Goal: Navigation & Orientation: Find specific page/section

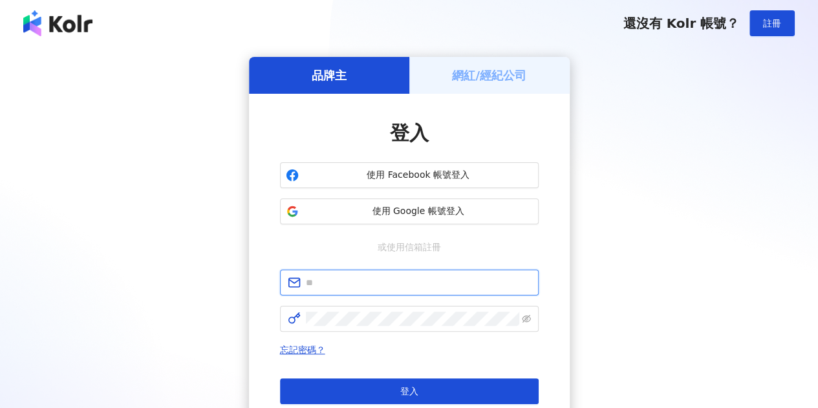
click at [411, 281] on input "text" at bounding box center [418, 282] width 225 height 14
type input "**********"
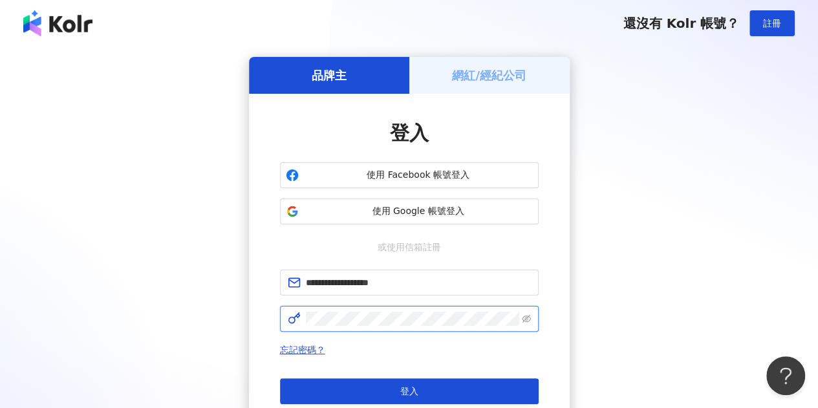
click button "登入" at bounding box center [409, 391] width 259 height 26
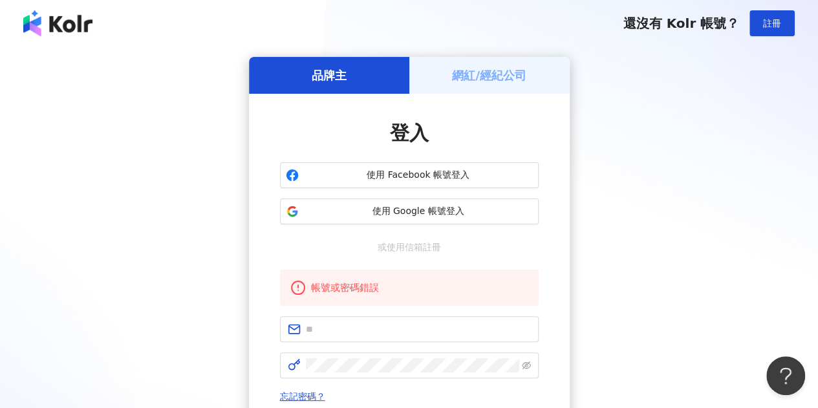
click at [570, 283] on div "品牌主 網紅/經紀公司 登入 使用 Facebook 帳號登入 使用 Google 帳號登入 或使用信箱註冊 帳號或密碼錯誤 忘記密碼？ 登入 還沒有 Kol…" at bounding box center [409, 280] width 787 height 446
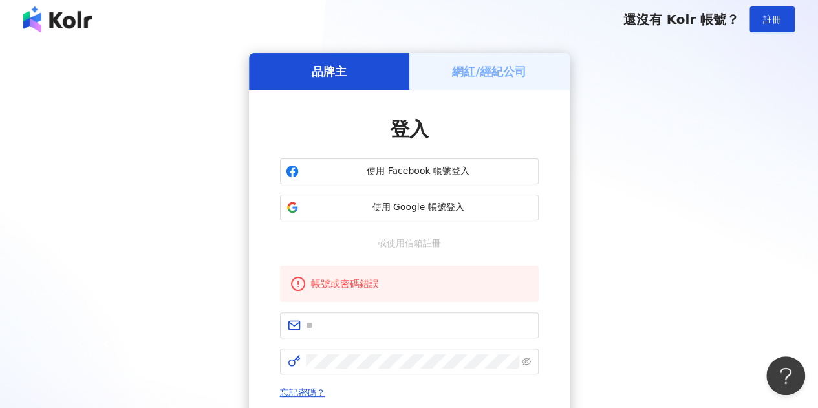
scroll to position [65, 0]
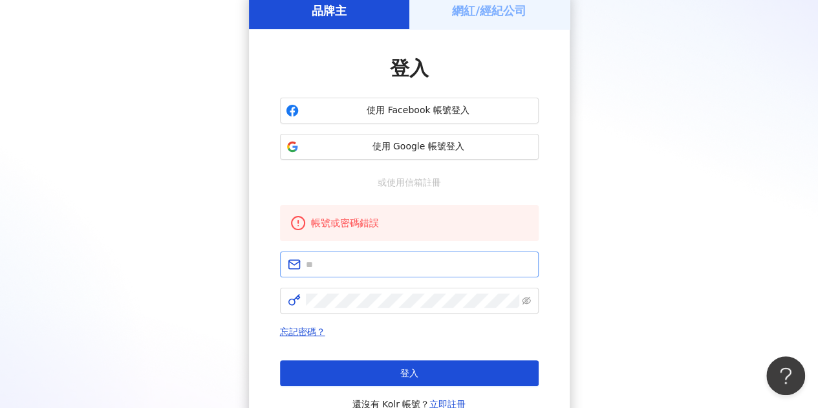
click at [392, 274] on span at bounding box center [409, 265] width 259 height 26
click at [358, 261] on input "text" at bounding box center [418, 264] width 225 height 14
type input "**********"
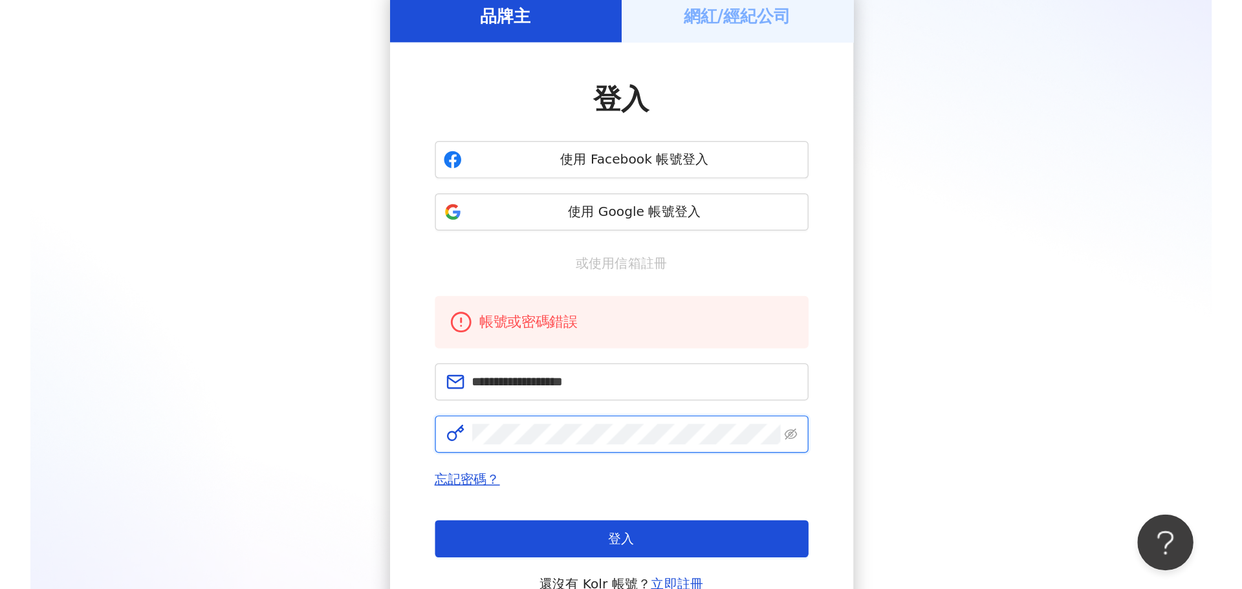
scroll to position [0, 0]
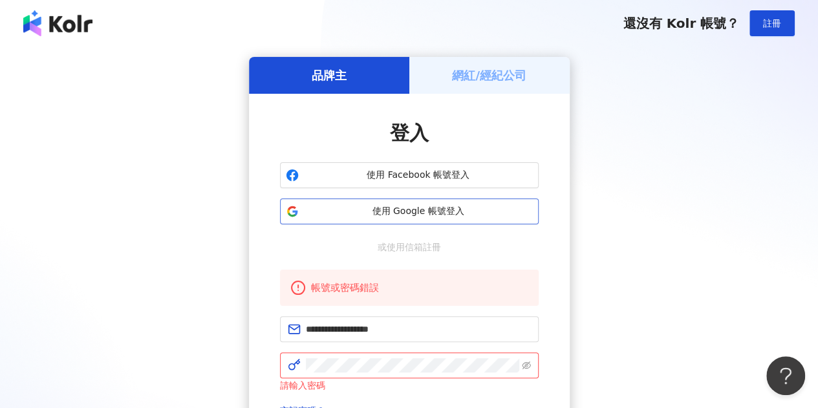
click at [350, 210] on span "使用 Google 帳號登入" at bounding box center [418, 211] width 229 height 13
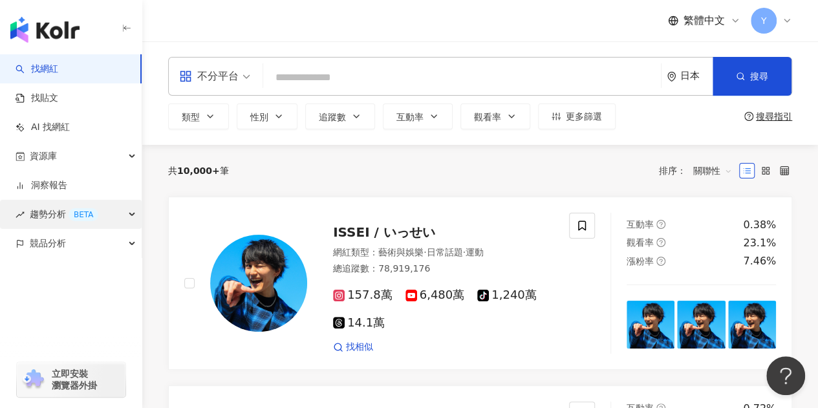
click at [124, 213] on div "趨勢分析 BETA" at bounding box center [71, 214] width 142 height 29
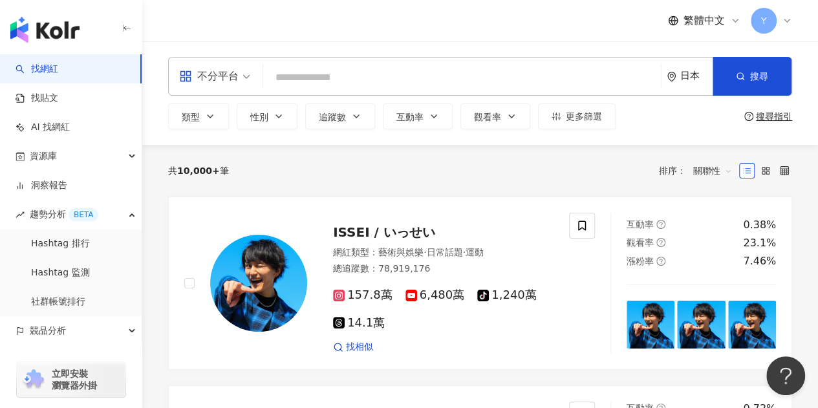
click at [784, 16] on icon at bounding box center [787, 21] width 10 height 10
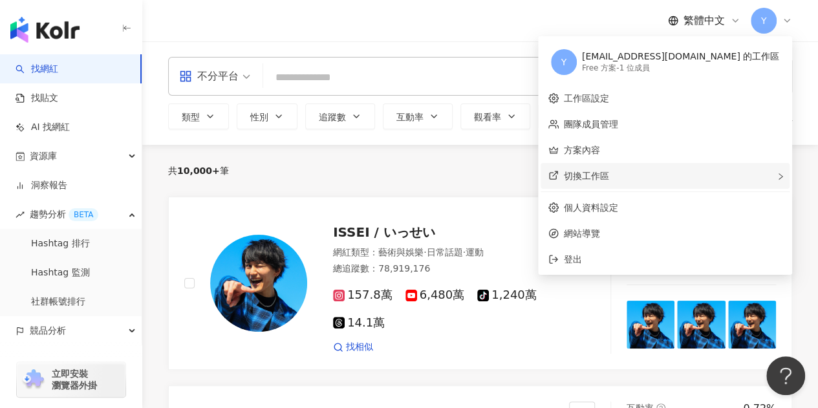
click at [676, 177] on div "切換工作區" at bounding box center [665, 176] width 249 height 26
click at [508, 32] on div "繁體中文 Y" at bounding box center [480, 20] width 624 height 41
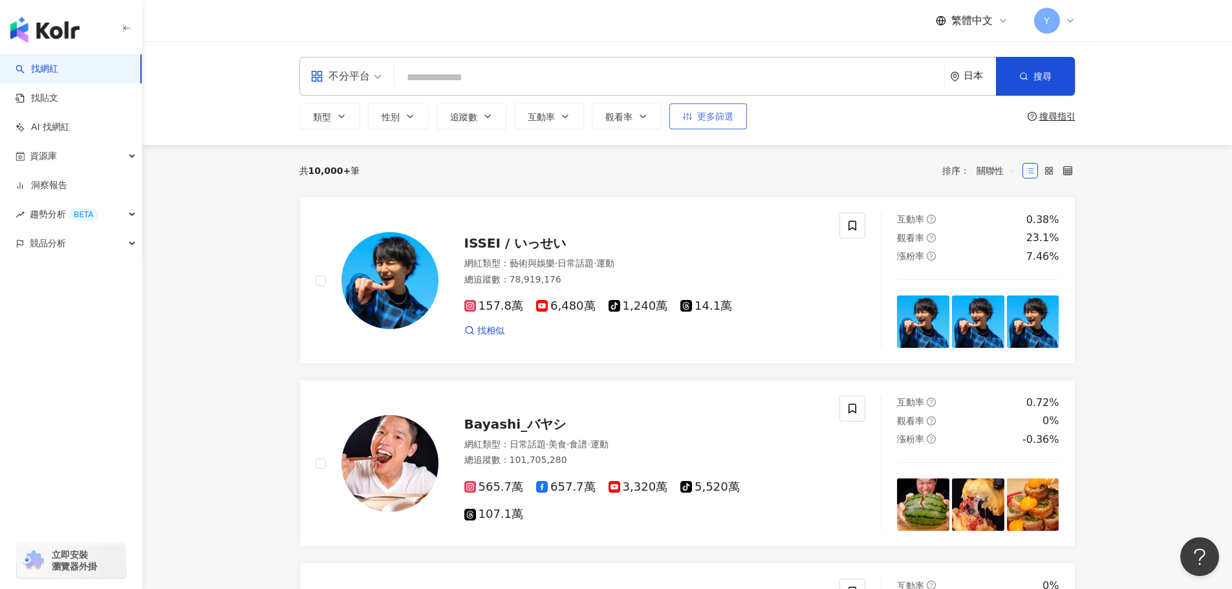
click at [694, 117] on button "更多篩選" at bounding box center [708, 116] width 78 height 26
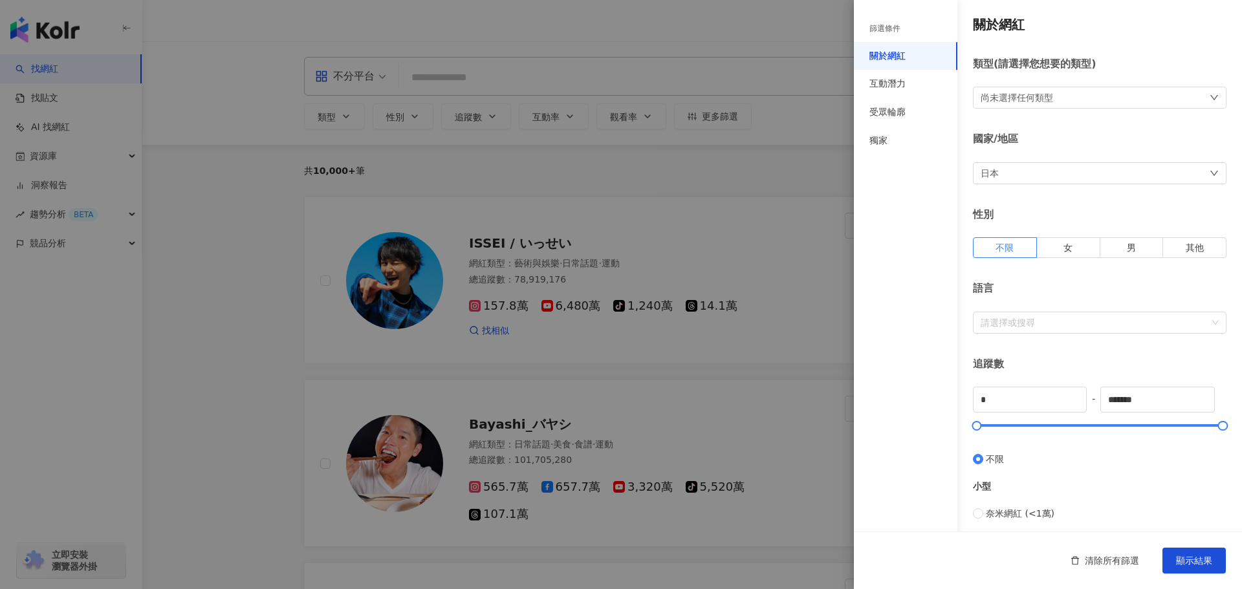
click at [817, 172] on div "日本" at bounding box center [1099, 173] width 253 height 22
click at [817, 263] on div "台灣" at bounding box center [1095, 260] width 226 height 23
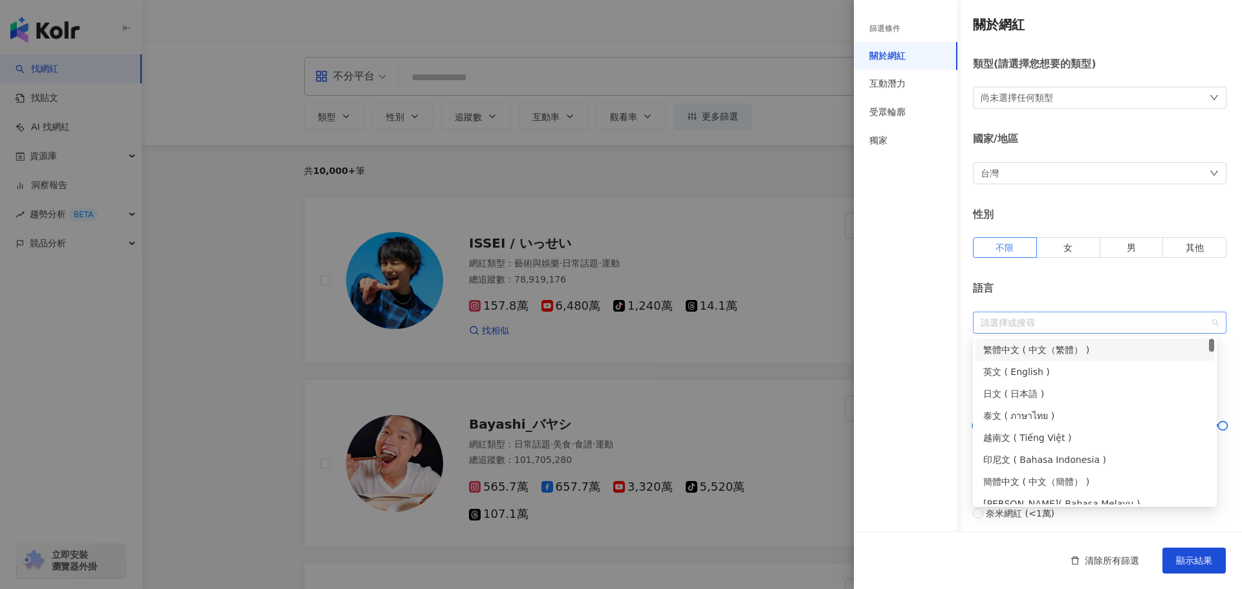
click at [817, 327] on div at bounding box center [1092, 323] width 235 height 10
click at [817, 350] on div "繁體中文 ( 中文（繁體） )" at bounding box center [1094, 350] width 223 height 14
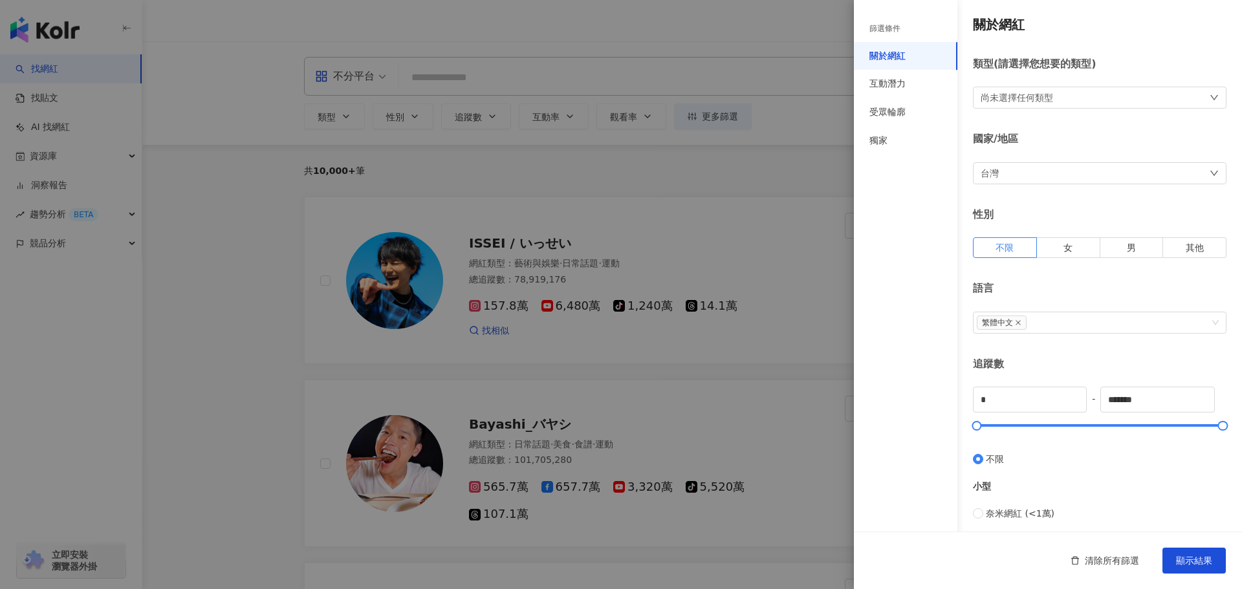
click at [817, 283] on div "語言" at bounding box center [1099, 288] width 253 height 14
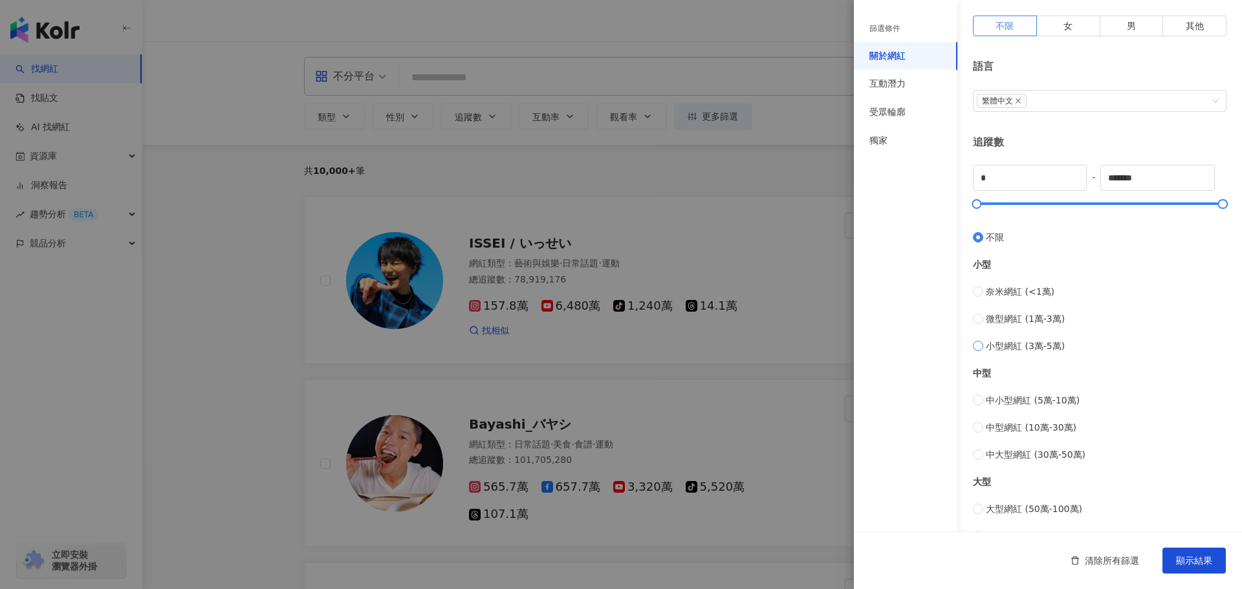
scroll to position [248, 0]
